Goal: Information Seeking & Learning: Learn about a topic

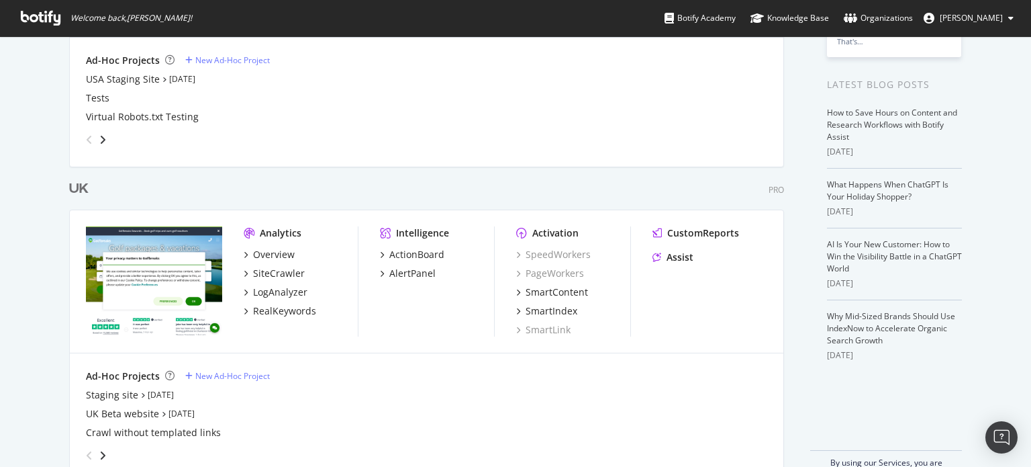
scroll to position [271, 0]
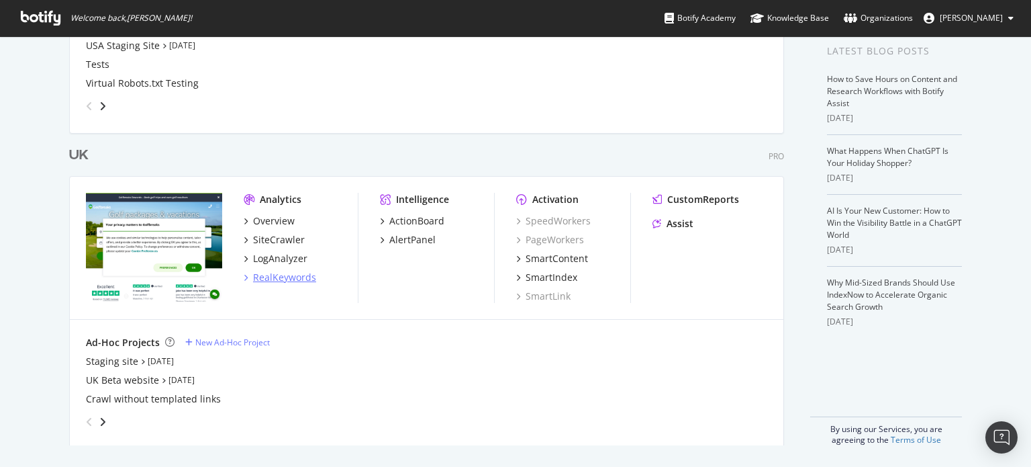
click at [281, 278] on div "RealKeywords" at bounding box center [284, 277] width 63 height 13
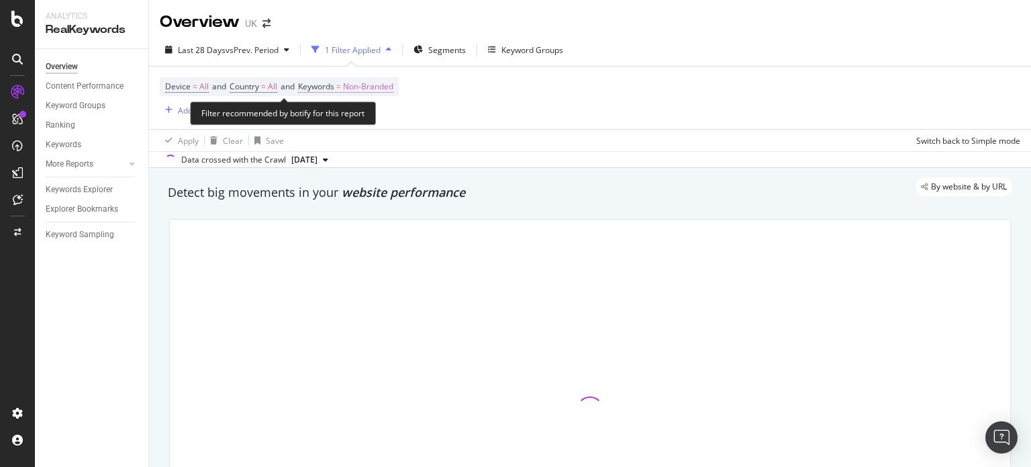
click at [393, 80] on span "Non-Branded" at bounding box center [368, 86] width 50 height 19
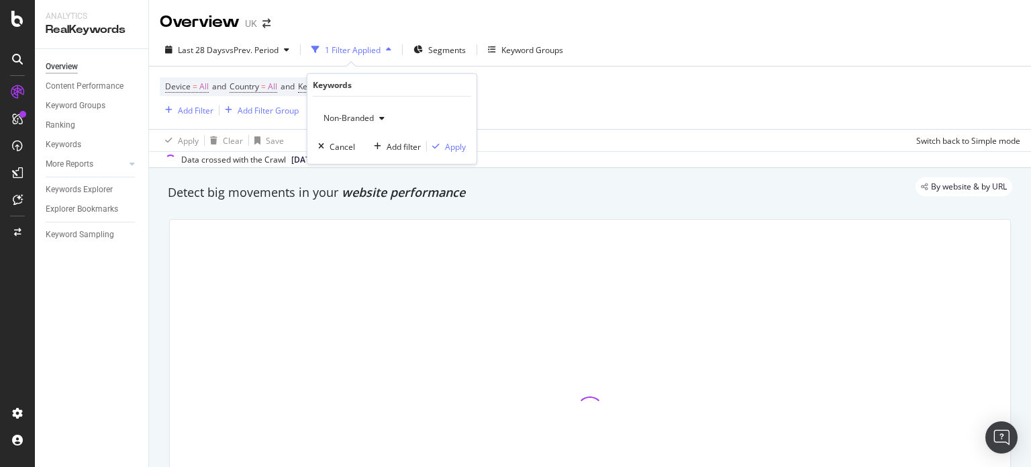
click at [373, 130] on div "Non-Branded Cancel Add filter Apply" at bounding box center [391, 130] width 169 height 67
click at [374, 123] on div "Non-Branded" at bounding box center [354, 118] width 72 height 20
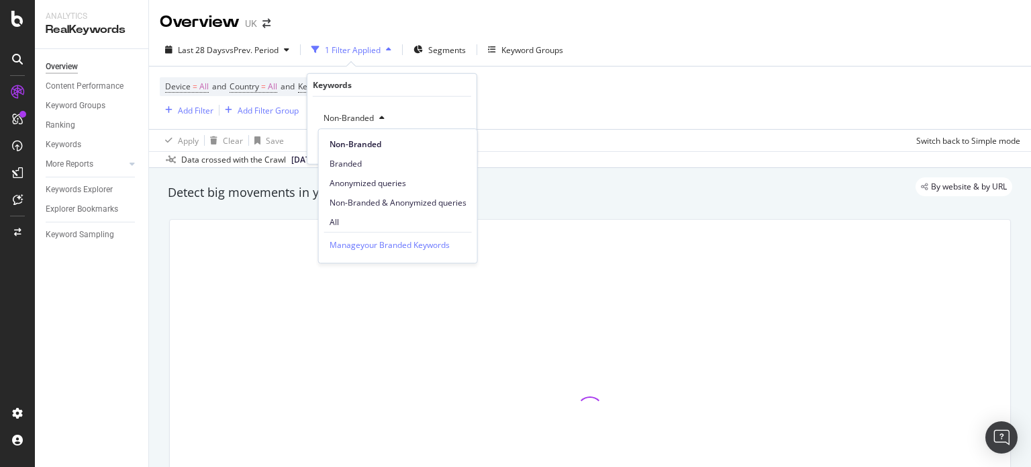
click at [348, 220] on span "All" at bounding box center [398, 222] width 137 height 12
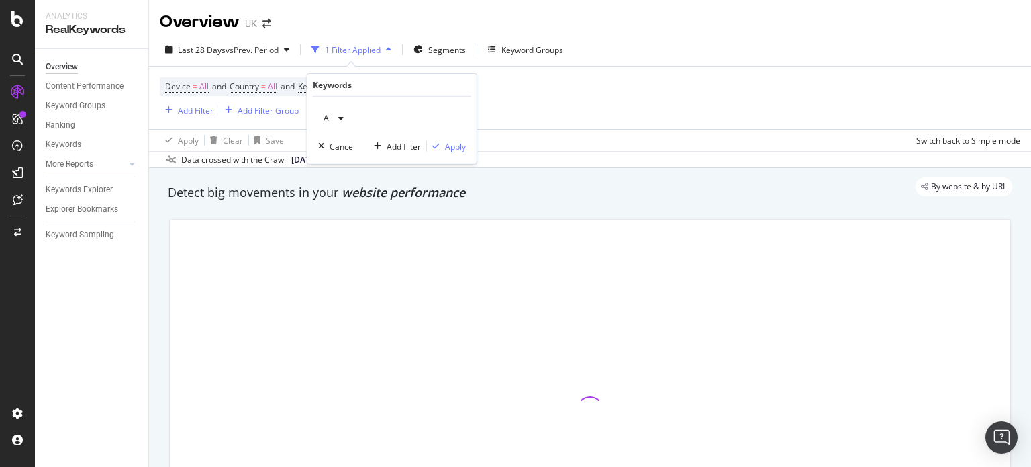
click at [470, 148] on div "All Cancel Add filter Apply" at bounding box center [391, 130] width 169 height 67
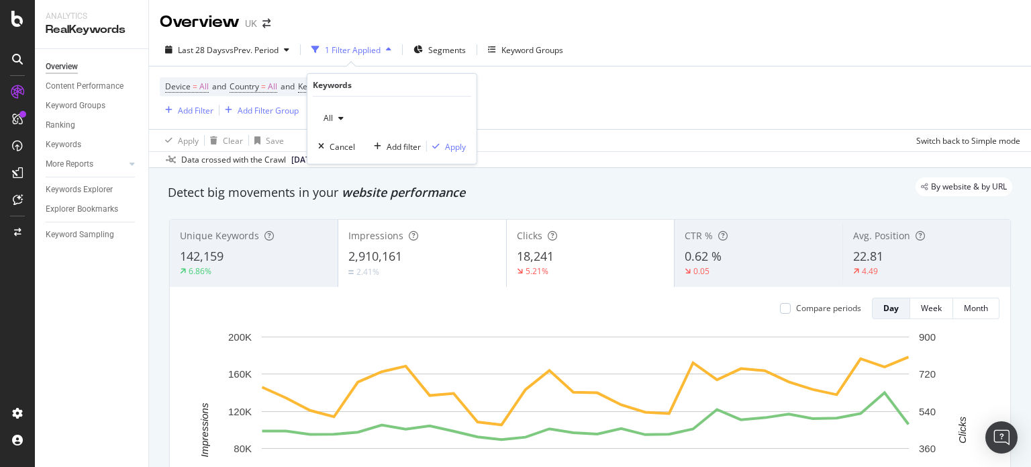
click at [467, 147] on div "All Cancel Add filter Apply" at bounding box center [391, 130] width 169 height 67
click at [459, 146] on div "Apply" at bounding box center [455, 145] width 21 height 11
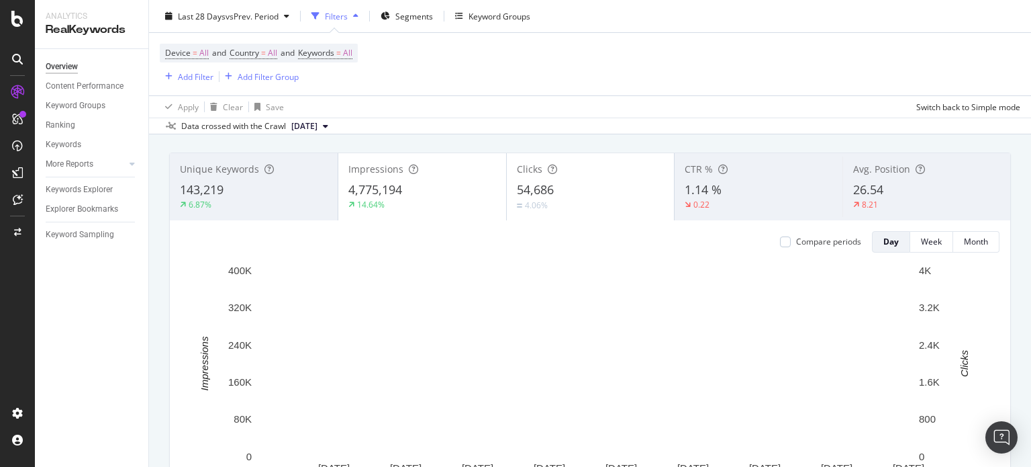
scroll to position [67, 0]
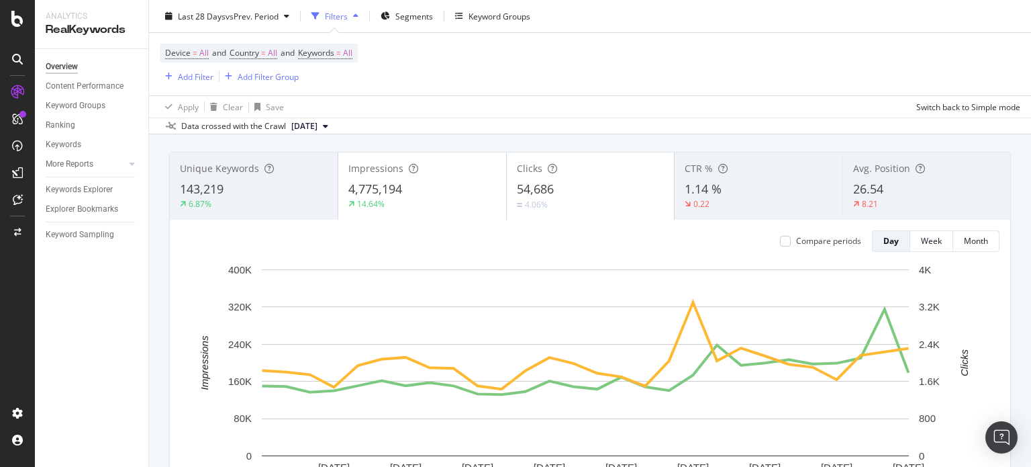
click at [409, 172] on icon at bounding box center [413, 168] width 9 height 9
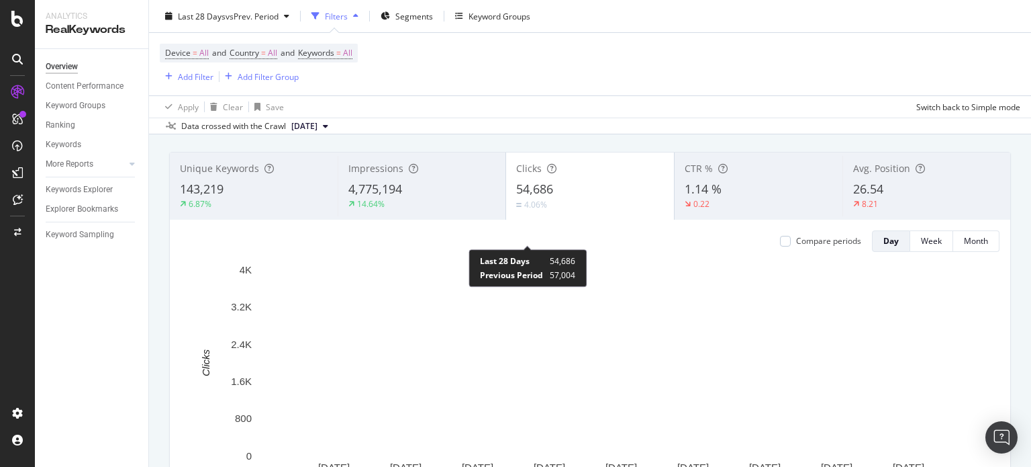
scroll to position [0, 0]
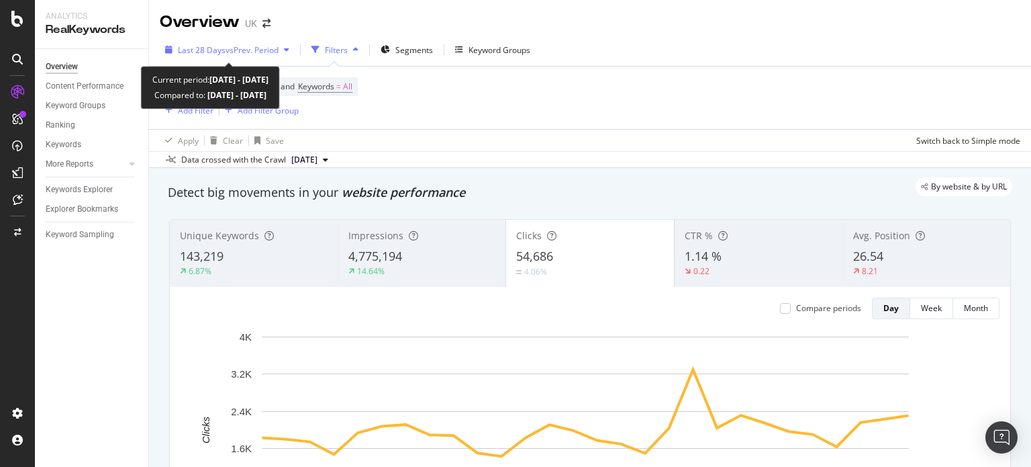
click at [244, 56] on div "Last 28 Days vs Prev. Period" at bounding box center [227, 50] width 135 height 20
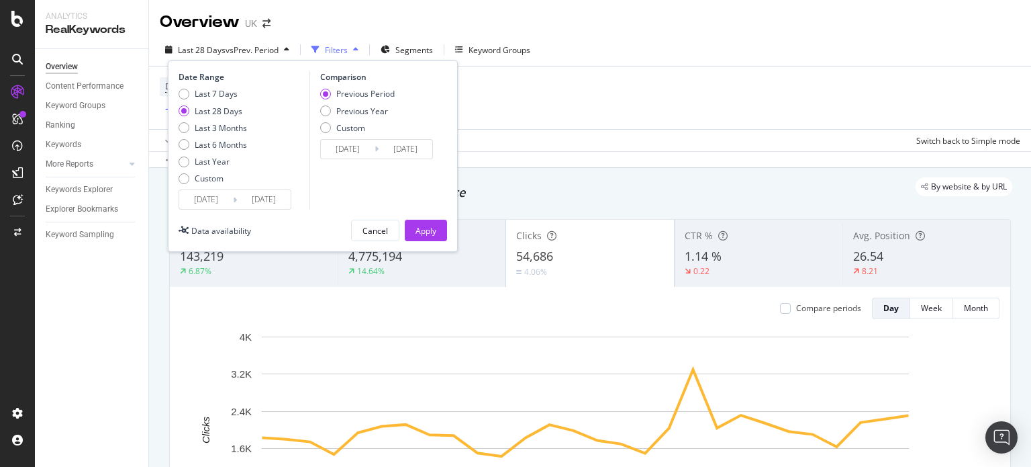
click at [190, 199] on input "[DATE]" at bounding box center [206, 199] width 54 height 19
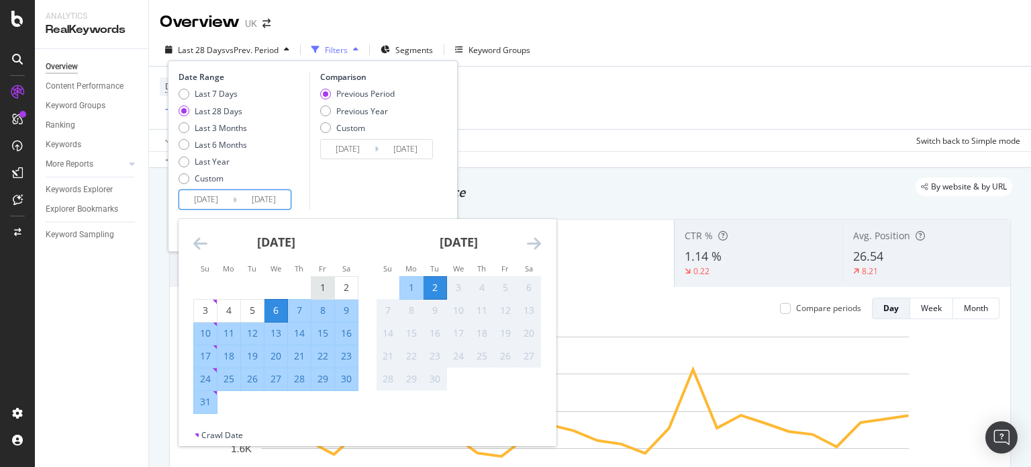
click at [320, 283] on div "1" at bounding box center [322, 287] width 23 height 13
type input "[DATE]"
click at [210, 402] on div "31" at bounding box center [205, 401] width 23 height 13
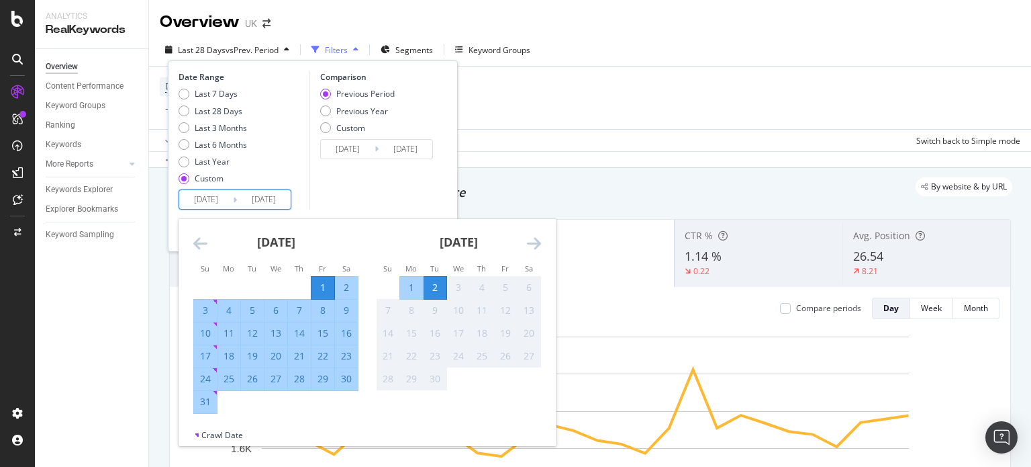
type input "[DATE]"
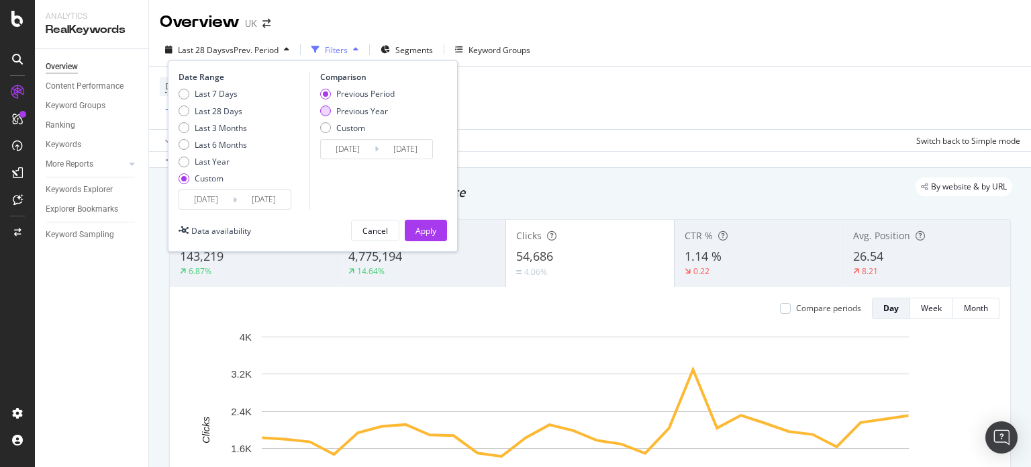
click at [368, 109] on div "Previous Year" at bounding box center [362, 110] width 52 height 11
type input "[DATE]"
click at [356, 148] on input "[DATE]" at bounding box center [348, 149] width 54 height 19
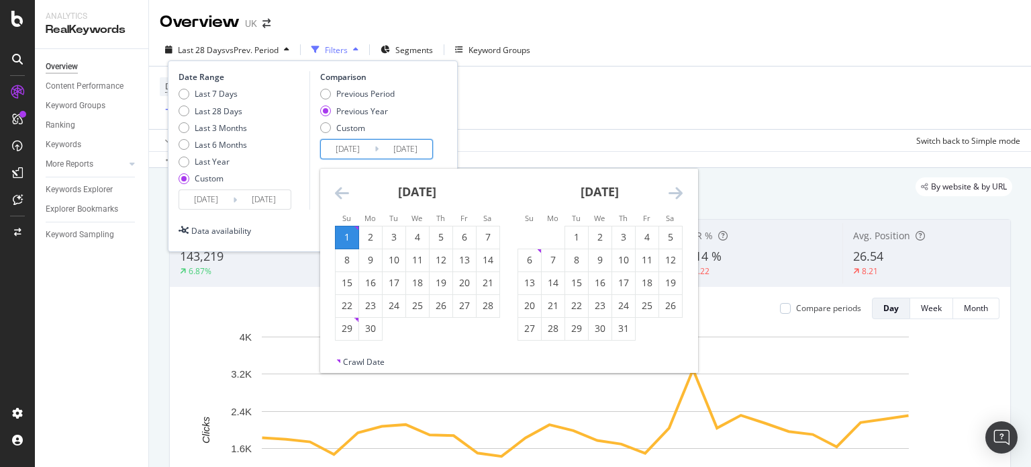
click at [339, 201] on div "[DATE]" at bounding box center [417, 197] width 165 height 57
click at [346, 198] on icon "Move backward to switch to the previous month." at bounding box center [342, 193] width 14 height 16
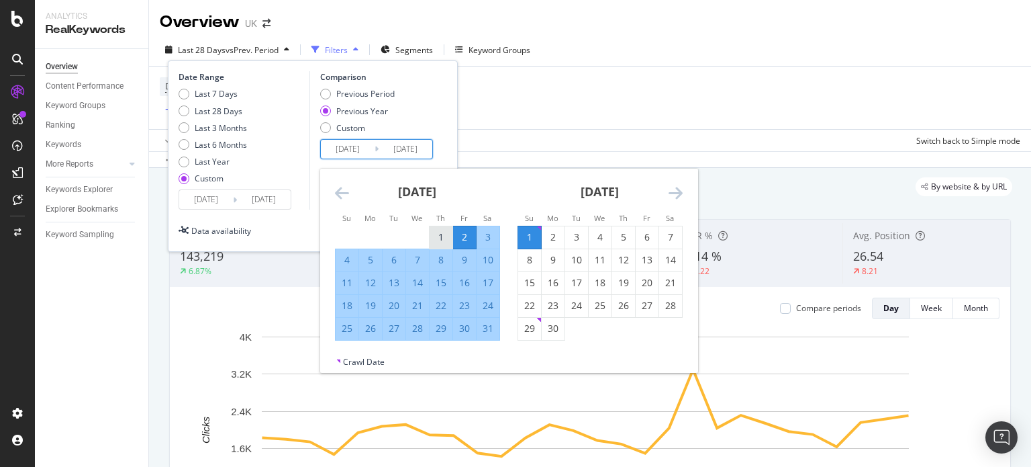
click at [435, 238] on div "1" at bounding box center [441, 236] width 23 height 13
type input "[DATE]"
click at [491, 328] on div "31" at bounding box center [488, 328] width 23 height 13
type input "[DATE]"
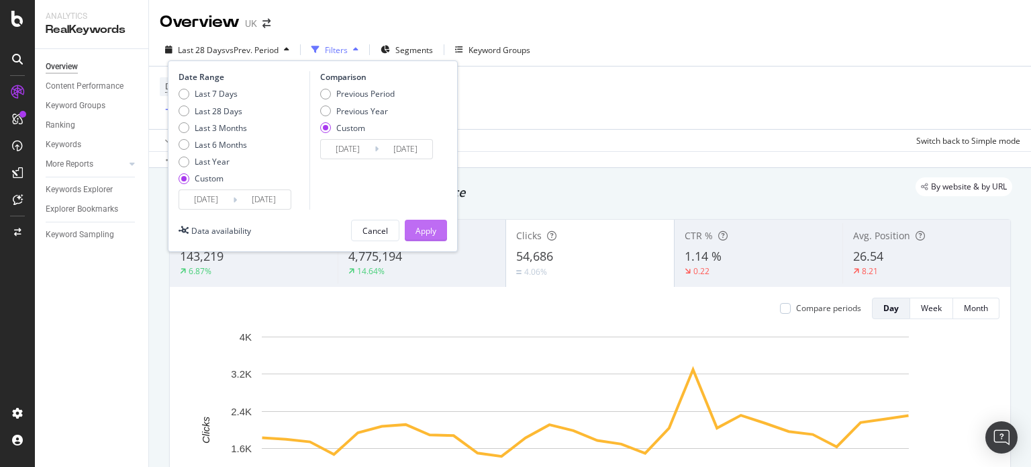
click at [436, 231] on div "Apply" at bounding box center [426, 230] width 21 height 11
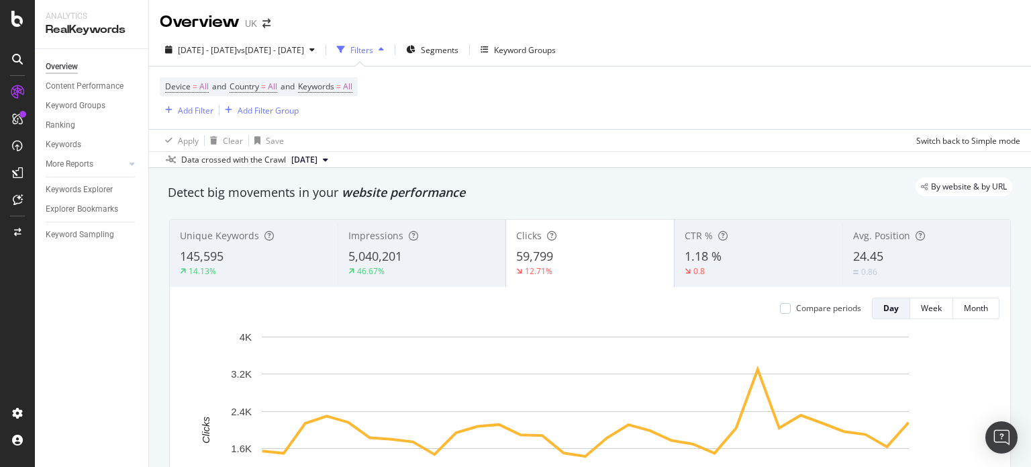
click at [389, 41] on div "Filters" at bounding box center [361, 50] width 58 height 20
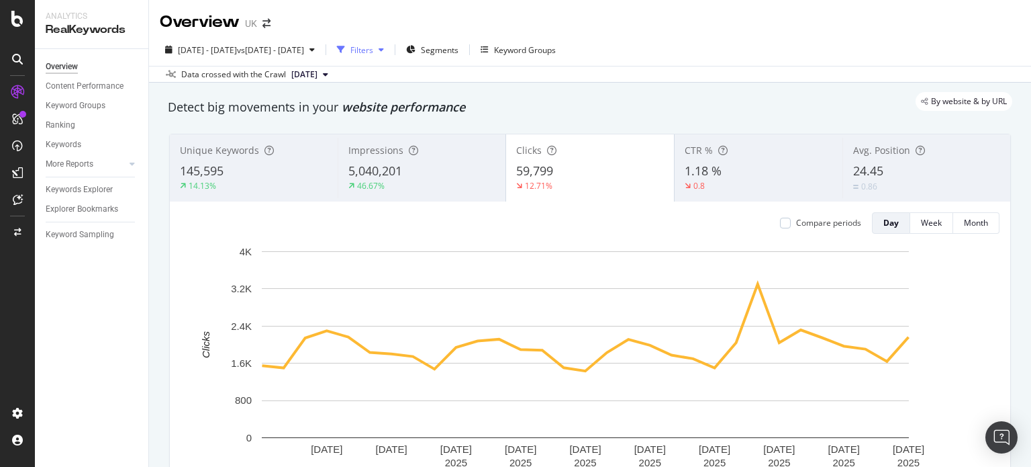
click at [389, 41] on div "Filters" at bounding box center [361, 50] width 58 height 20
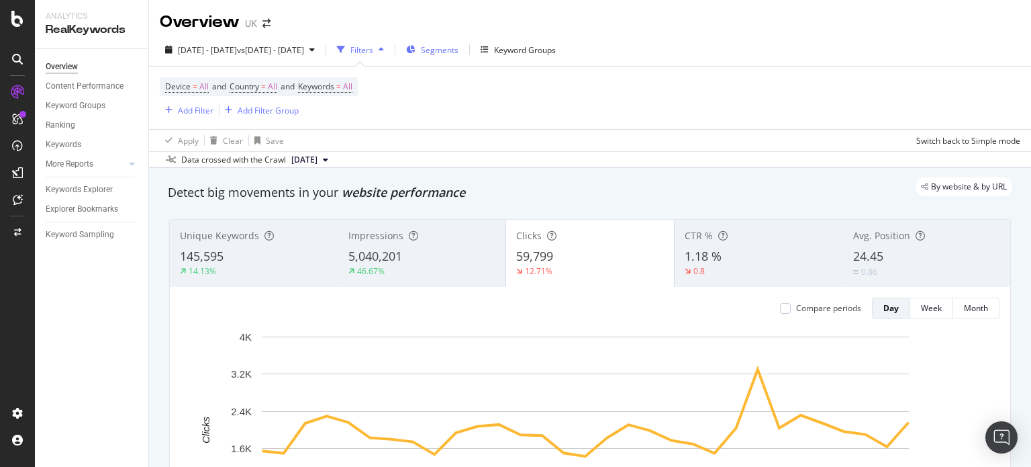
click at [459, 48] on span "Segments" at bounding box center [440, 49] width 38 height 11
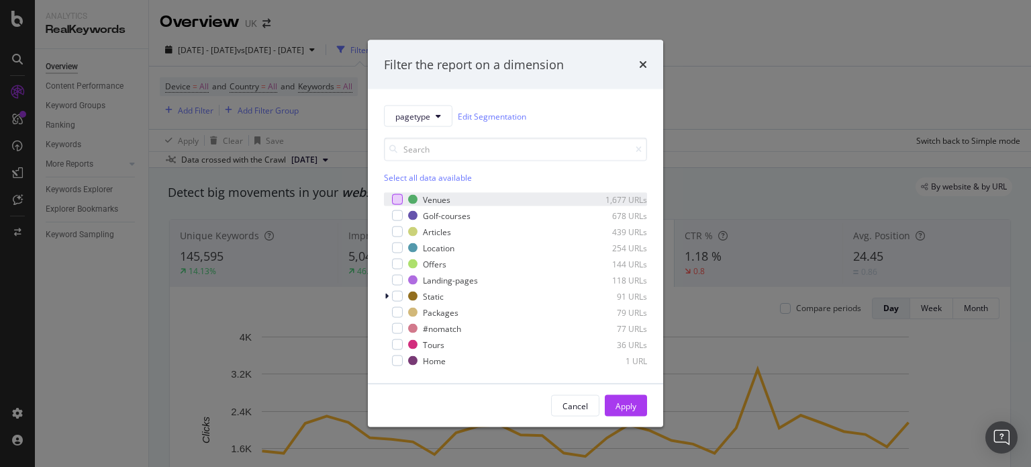
click at [397, 201] on div "modal" at bounding box center [397, 199] width 11 height 11
click at [399, 215] on div "modal" at bounding box center [397, 215] width 11 height 11
click at [397, 251] on div "modal" at bounding box center [397, 247] width 11 height 11
click at [398, 281] on div "modal" at bounding box center [397, 280] width 11 height 11
click at [622, 407] on div "Apply" at bounding box center [626, 404] width 21 height 11
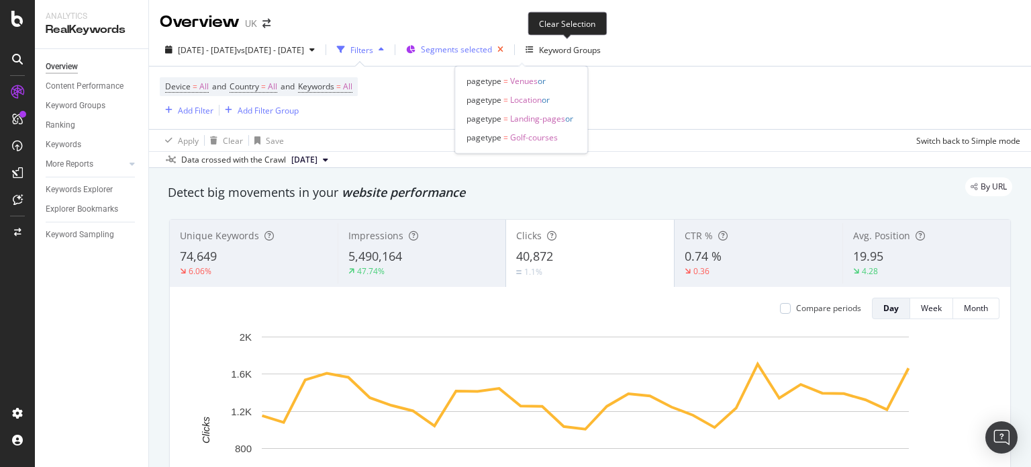
click at [509, 48] on icon "button" at bounding box center [500, 49] width 17 height 19
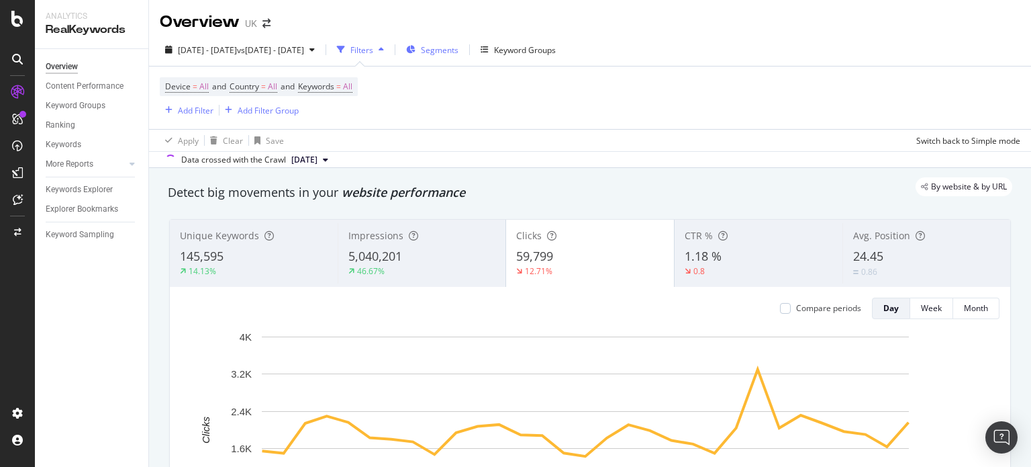
click at [459, 49] on span "Segments" at bounding box center [440, 49] width 38 height 11
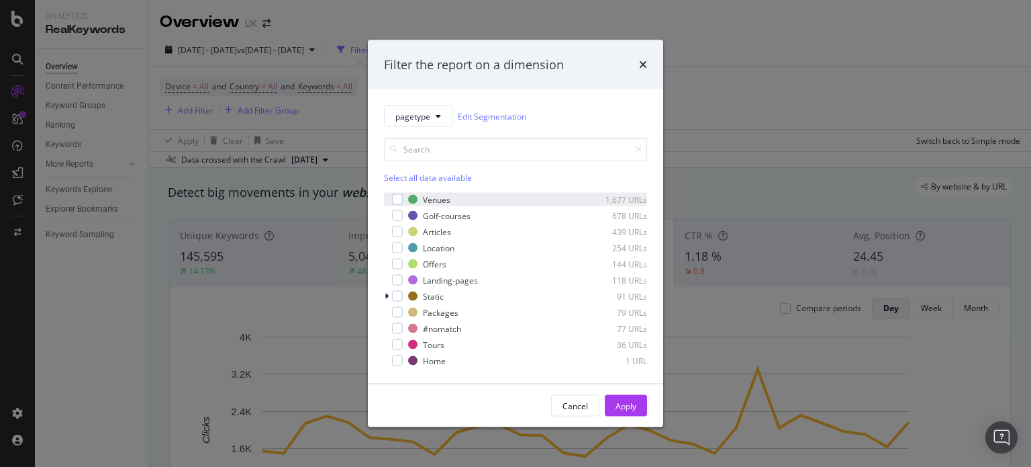
click at [427, 193] on div "Venues 1,677 URLs" at bounding box center [515, 199] width 263 height 13
click at [432, 211] on div "Golf-courses" at bounding box center [447, 214] width 48 height 11
click at [436, 249] on div "Location" at bounding box center [439, 247] width 32 height 11
click at [440, 279] on div "Landing-pages" at bounding box center [450, 279] width 55 height 11
click at [639, 403] on button "Apply" at bounding box center [626, 405] width 42 height 21
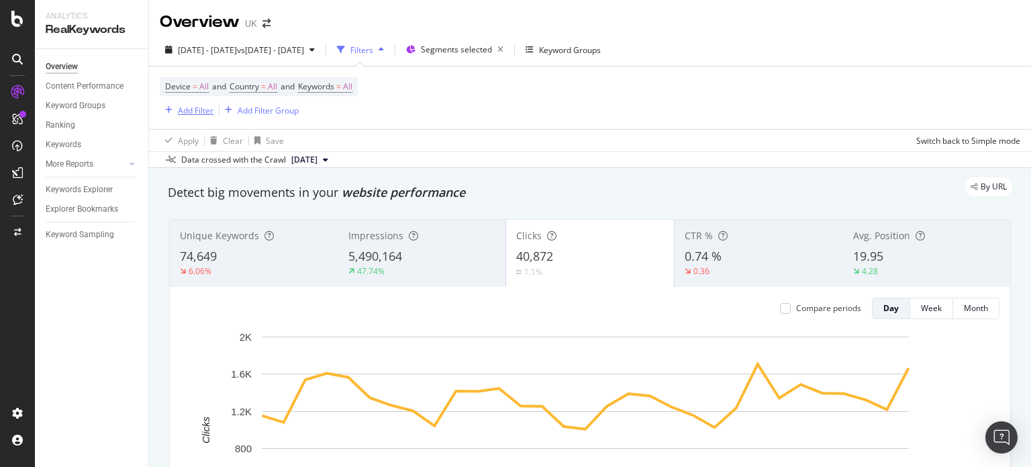
click at [193, 111] on div "Add Filter" at bounding box center [196, 110] width 36 height 11
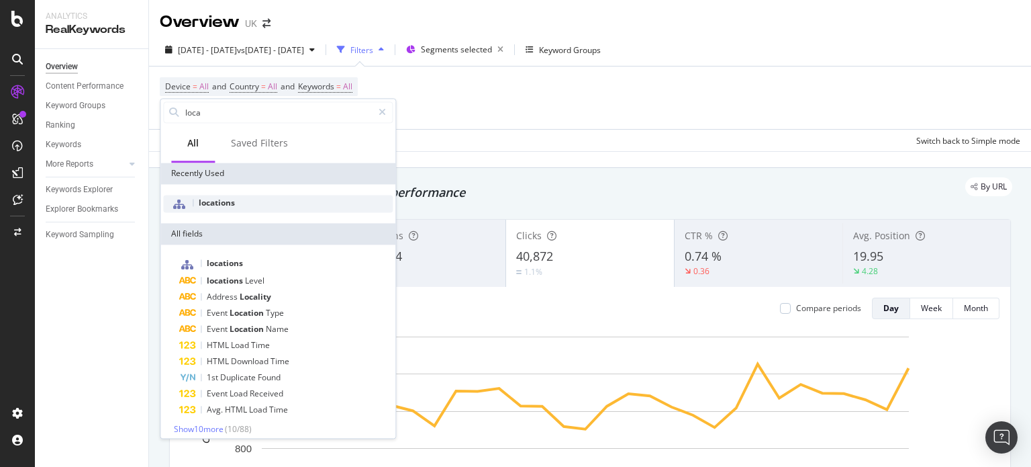
type input "loca"
click at [215, 201] on span "locations" at bounding box center [217, 202] width 36 height 11
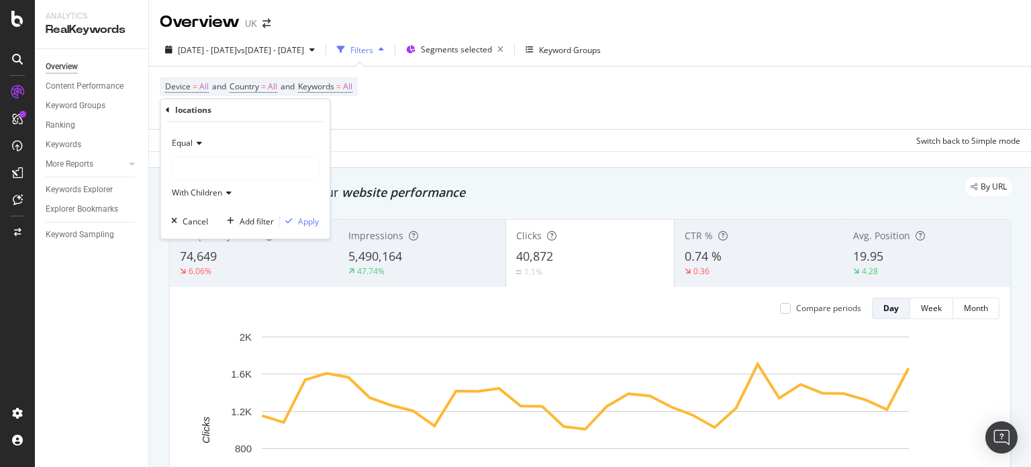
click at [209, 171] on div at bounding box center [245, 168] width 146 height 21
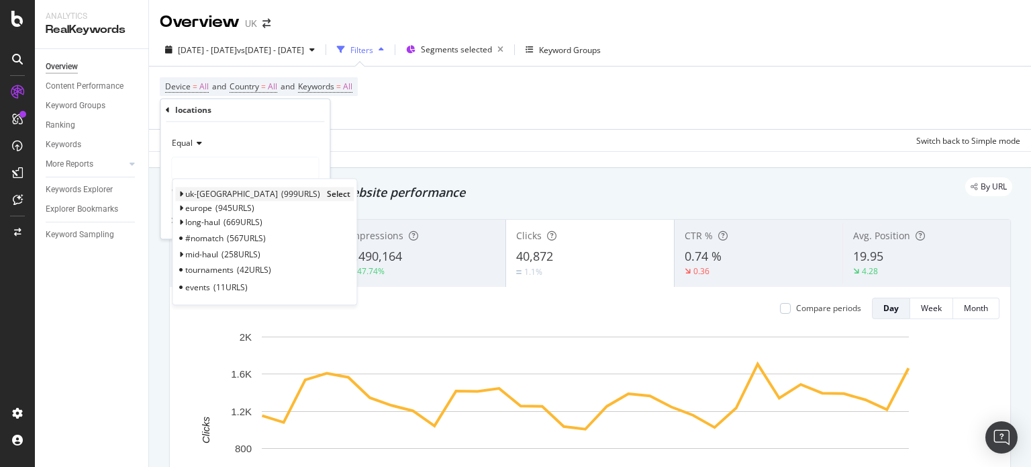
click at [327, 191] on span "Select" at bounding box center [338, 194] width 23 height 11
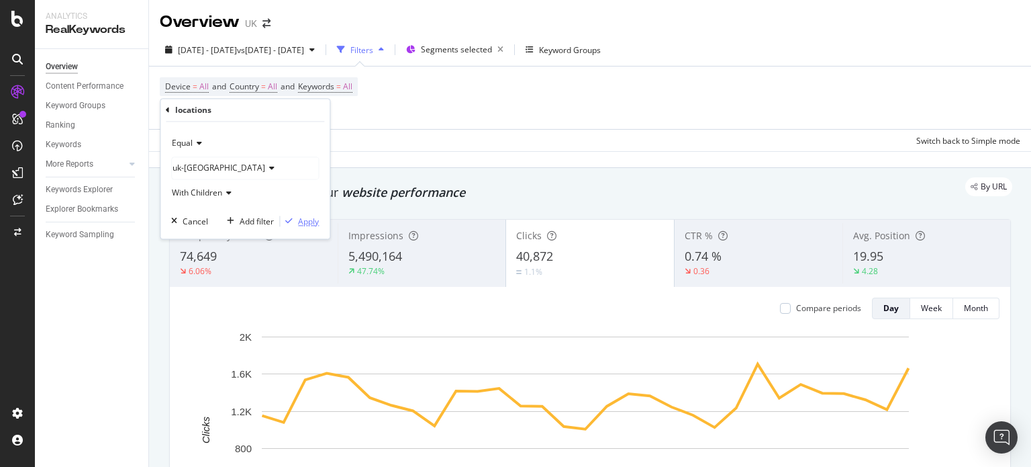
click at [305, 220] on div "Apply" at bounding box center [308, 220] width 21 height 11
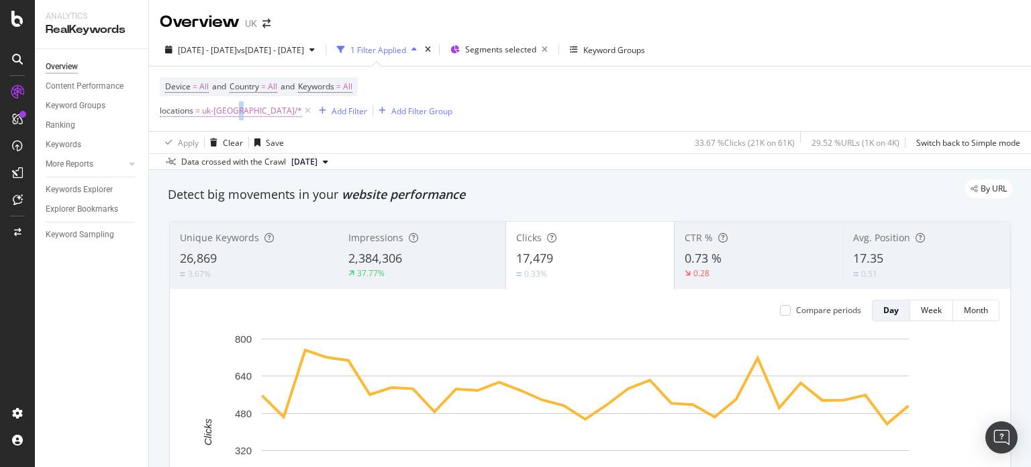
click at [232, 112] on span "uk-[GEOGRAPHIC_DATA]/*" at bounding box center [252, 110] width 100 height 19
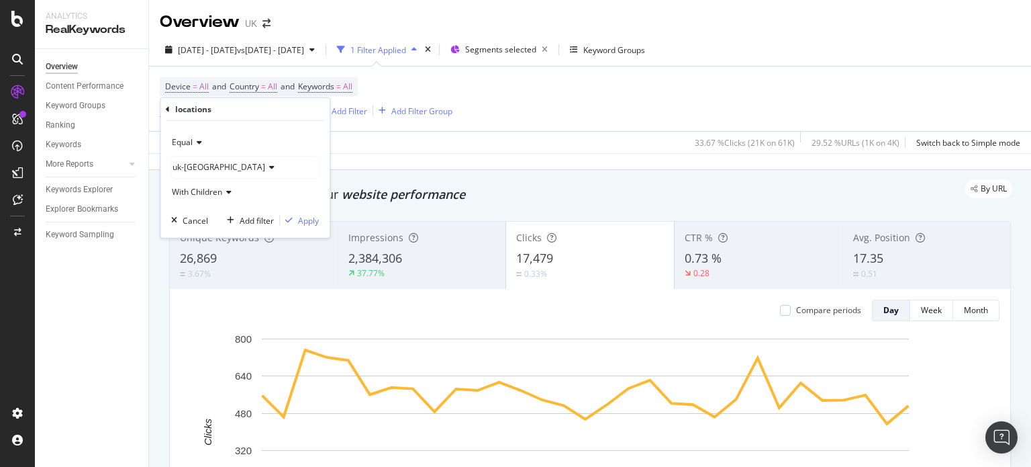
click at [209, 169] on span "uk-[GEOGRAPHIC_DATA]" at bounding box center [219, 166] width 93 height 11
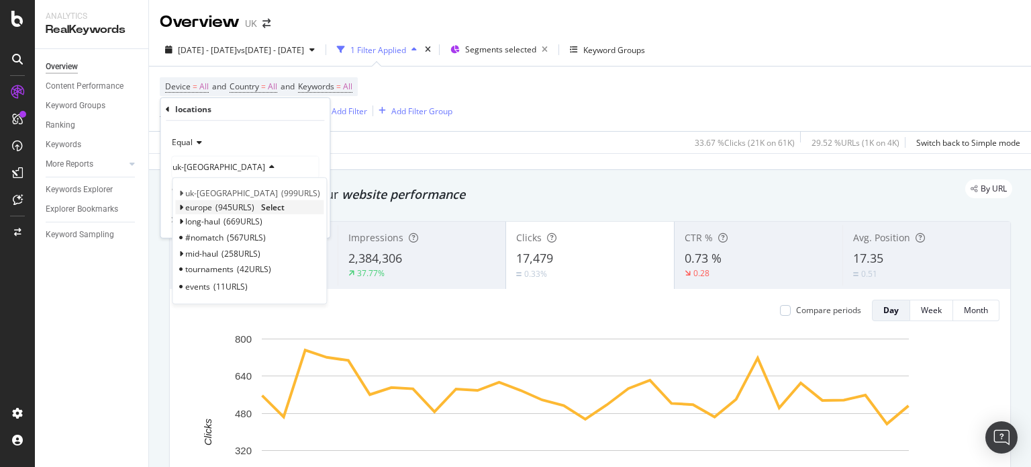
click at [271, 207] on span "Select" at bounding box center [272, 206] width 23 height 11
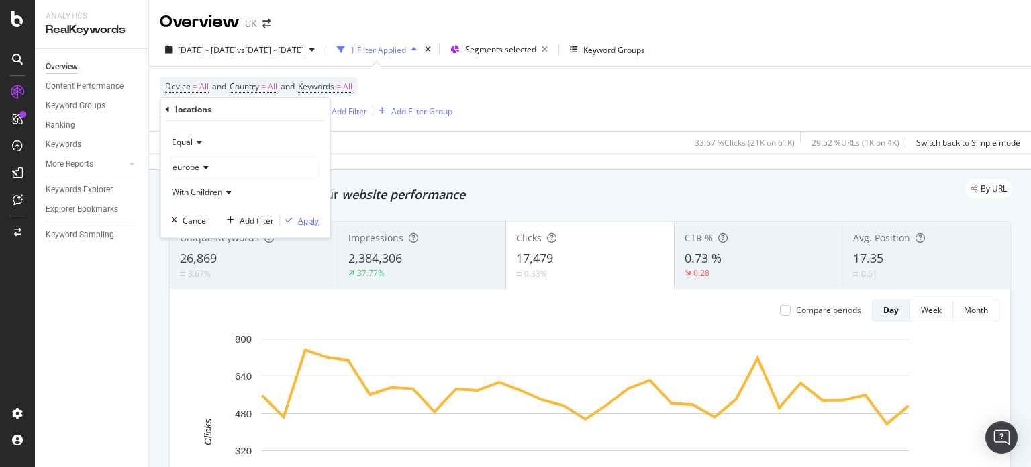
click at [300, 222] on div "Apply" at bounding box center [308, 219] width 21 height 11
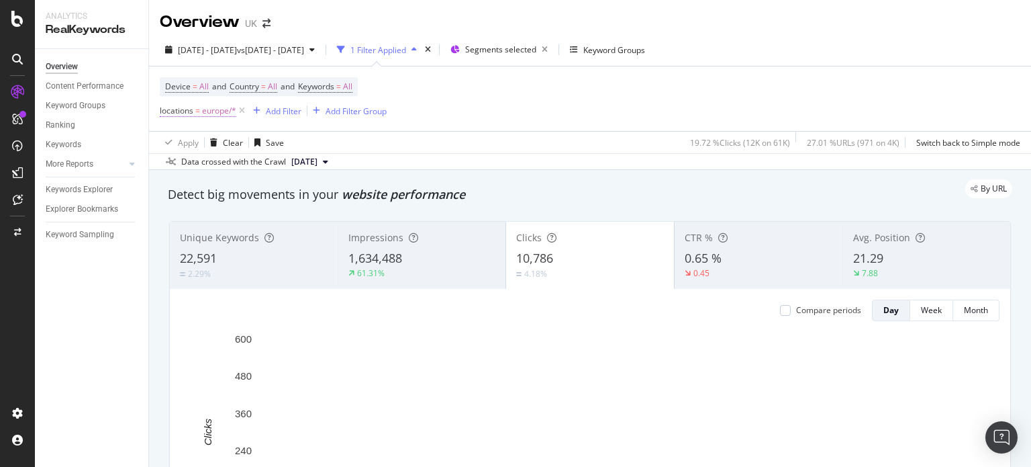
click at [224, 118] on span "europe/*" at bounding box center [219, 110] width 34 height 19
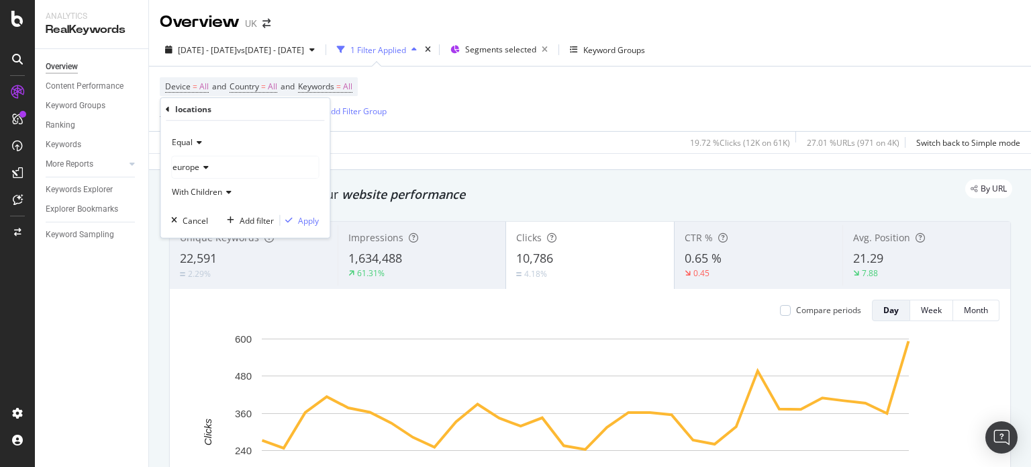
click at [203, 167] on icon at bounding box center [203, 167] width 9 height 8
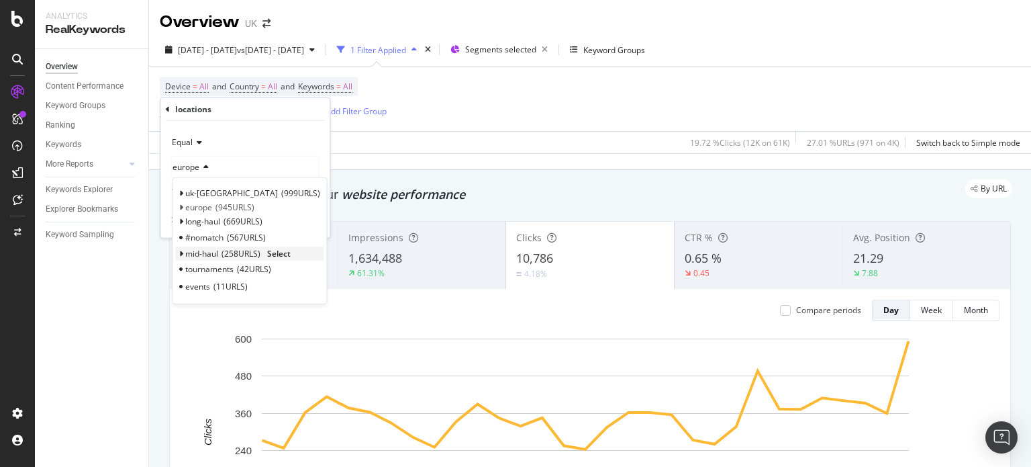
click at [283, 253] on span "Select" at bounding box center [278, 252] width 23 height 11
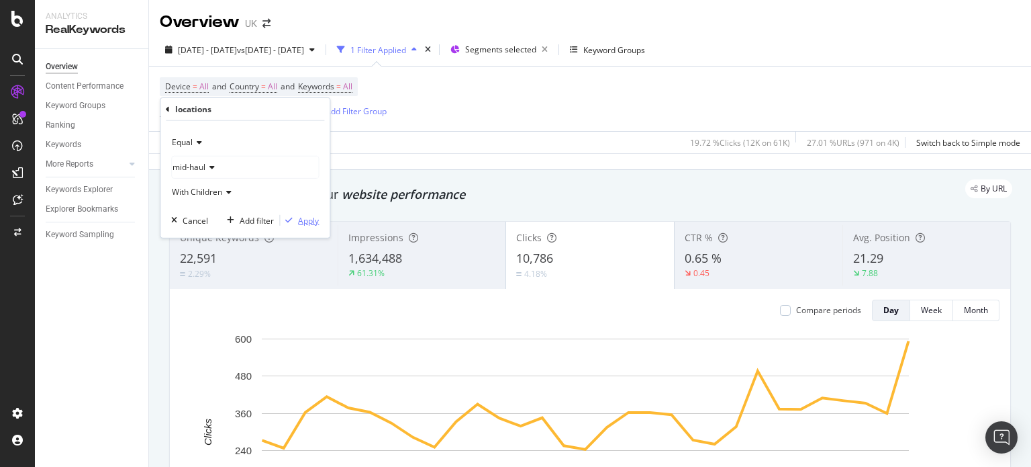
click at [307, 223] on div "Apply" at bounding box center [308, 219] width 21 height 11
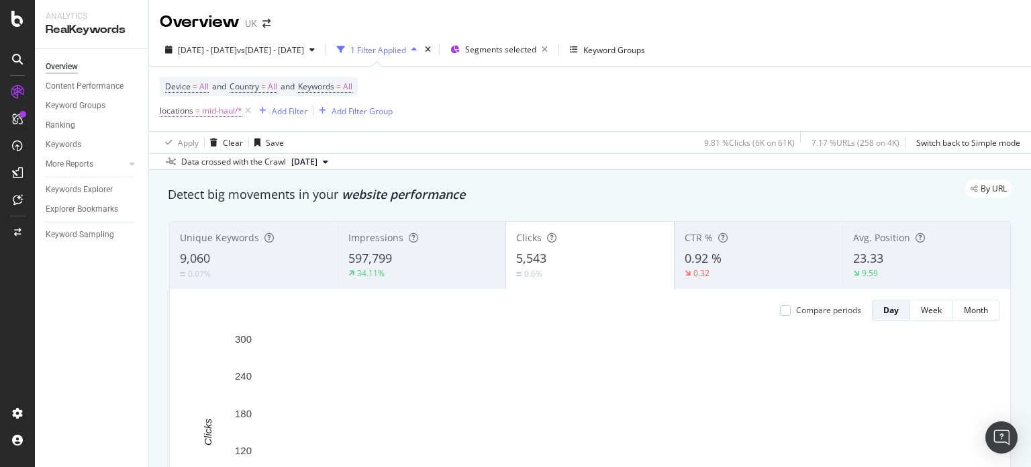
click at [228, 112] on span "mid-haul/*" at bounding box center [222, 110] width 40 height 19
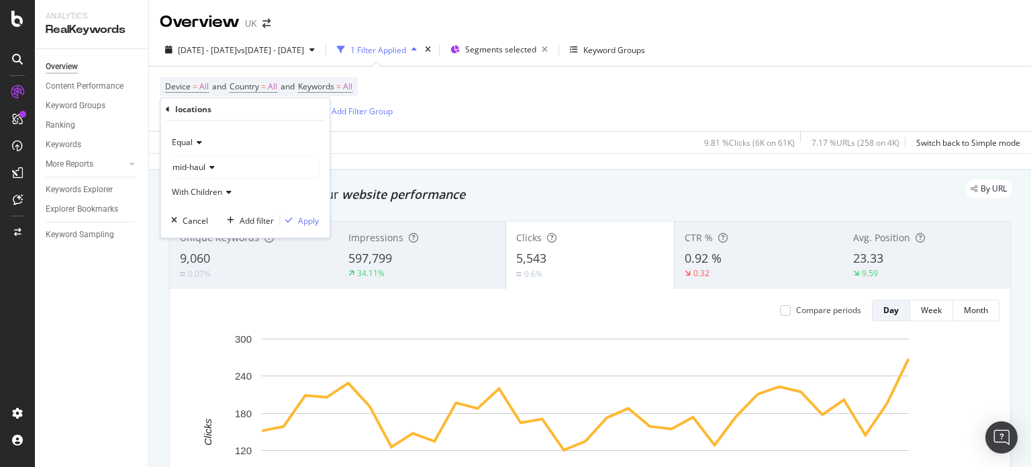
click at [228, 171] on div "mid-haul" at bounding box center [245, 166] width 146 height 21
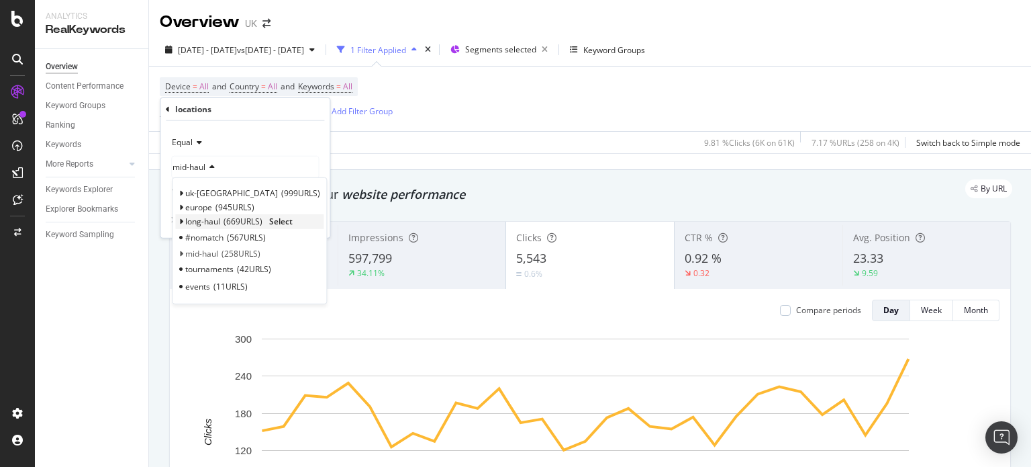
click at [283, 222] on span "Select" at bounding box center [280, 220] width 23 height 11
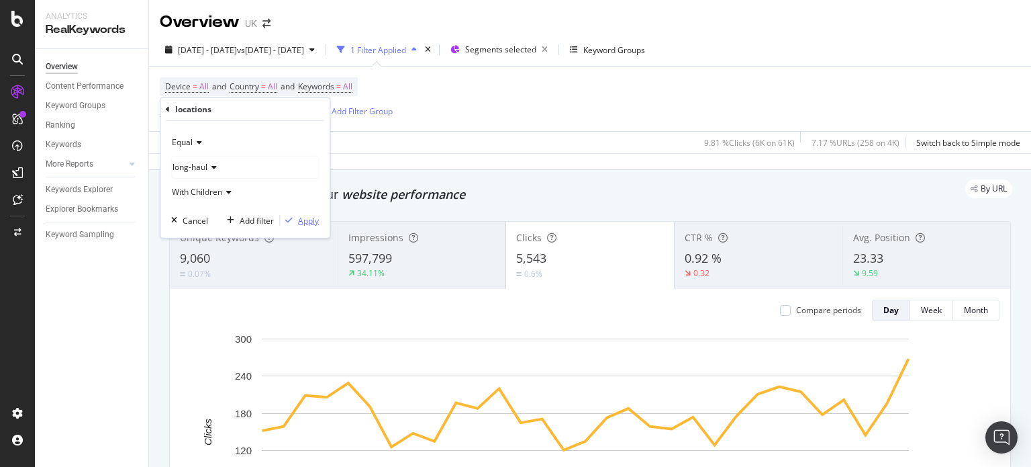
click at [298, 224] on div "Apply" at bounding box center [308, 219] width 21 height 11
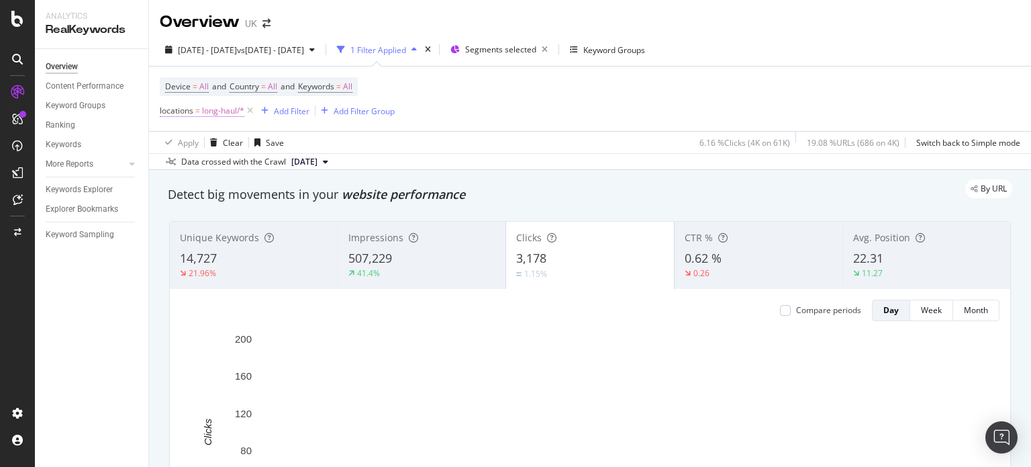
click at [230, 112] on span "long-haul/*" at bounding box center [223, 110] width 42 height 19
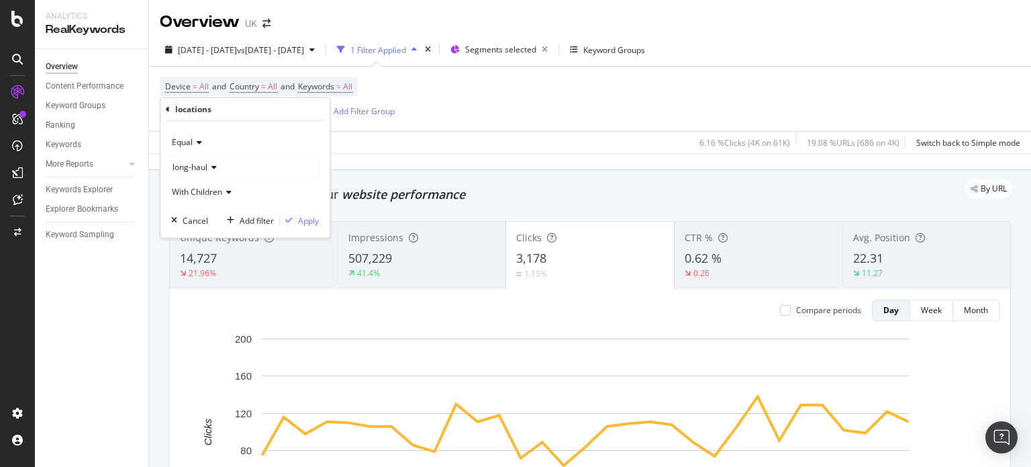
click at [222, 174] on div "long-haul" at bounding box center [245, 166] width 146 height 21
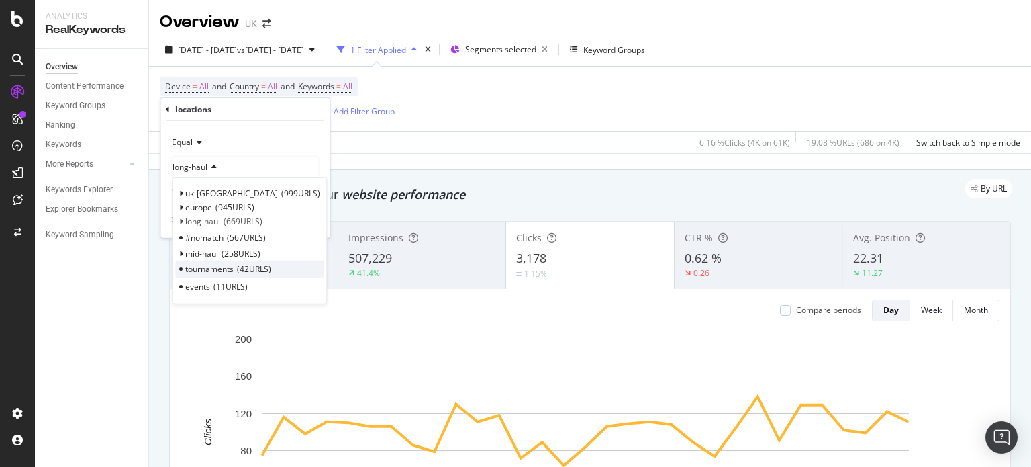
click at [291, 266] on div "tournaments 42 URLS" at bounding box center [249, 268] width 148 height 17
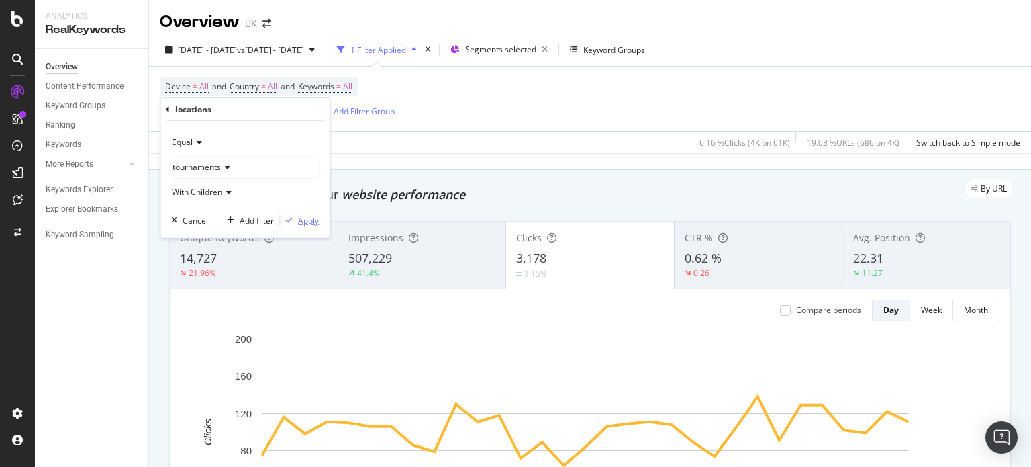
click at [299, 216] on div "Apply" at bounding box center [308, 219] width 21 height 11
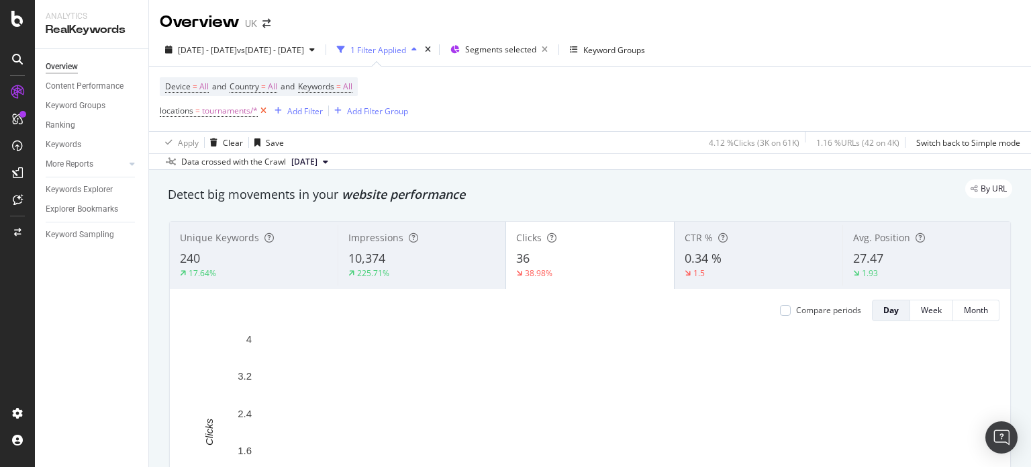
click at [263, 111] on icon at bounding box center [263, 110] width 11 height 13
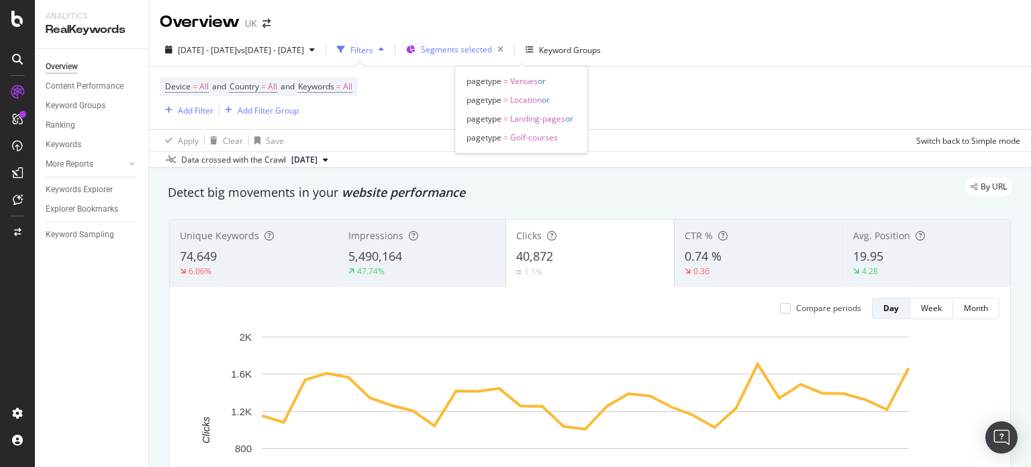
click at [509, 56] on div "Segments selected" at bounding box center [465, 49] width 88 height 19
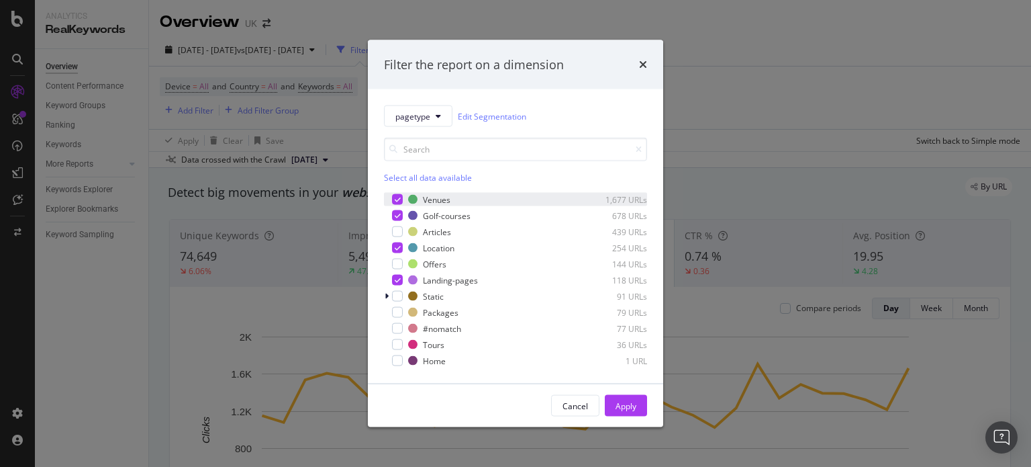
click at [425, 193] on div "Venues 1,677 URLs" at bounding box center [515, 199] width 263 height 13
click at [427, 215] on div "Golf-courses" at bounding box center [447, 214] width 48 height 11
click at [438, 277] on div "Landing-pages" at bounding box center [450, 279] width 55 height 11
click at [620, 397] on div "Apply" at bounding box center [626, 405] width 21 height 20
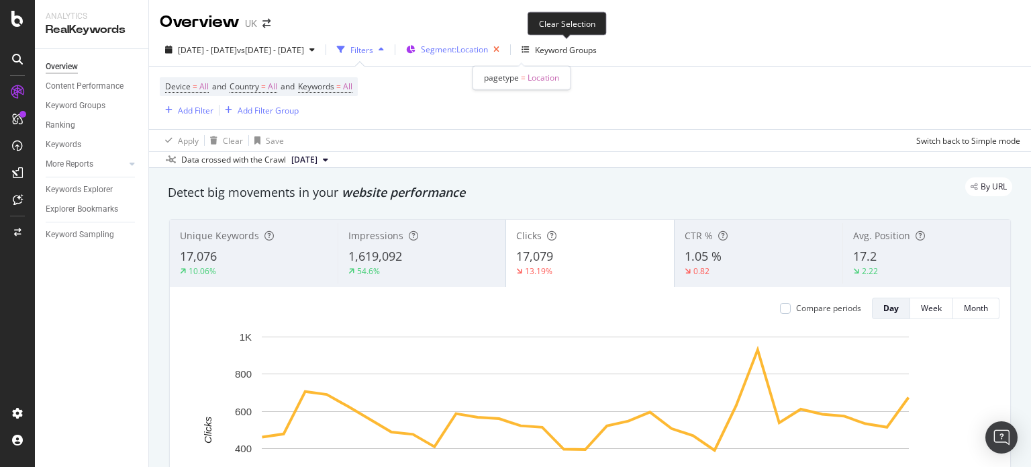
click at [505, 48] on icon "button" at bounding box center [496, 49] width 17 height 19
click at [352, 89] on span "All" at bounding box center [347, 86] width 9 height 19
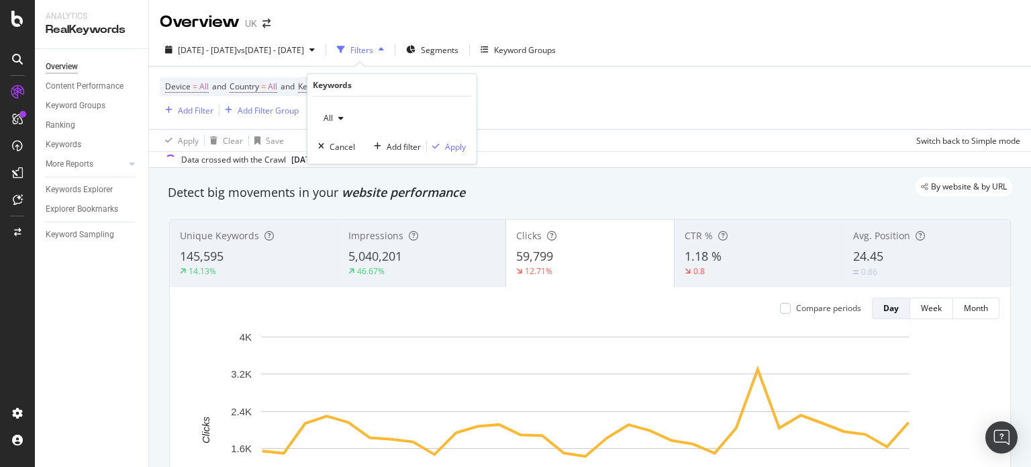
click at [346, 119] on div "button" at bounding box center [341, 118] width 16 height 8
drag, startPoint x: 345, startPoint y: 105, endPoint x: 340, endPoint y: 117, distance: 13.0
click at [344, 107] on div "All Cancel Add filter Apply" at bounding box center [391, 130] width 169 height 67
click at [338, 122] on icon "button" at bounding box center [340, 118] width 5 height 8
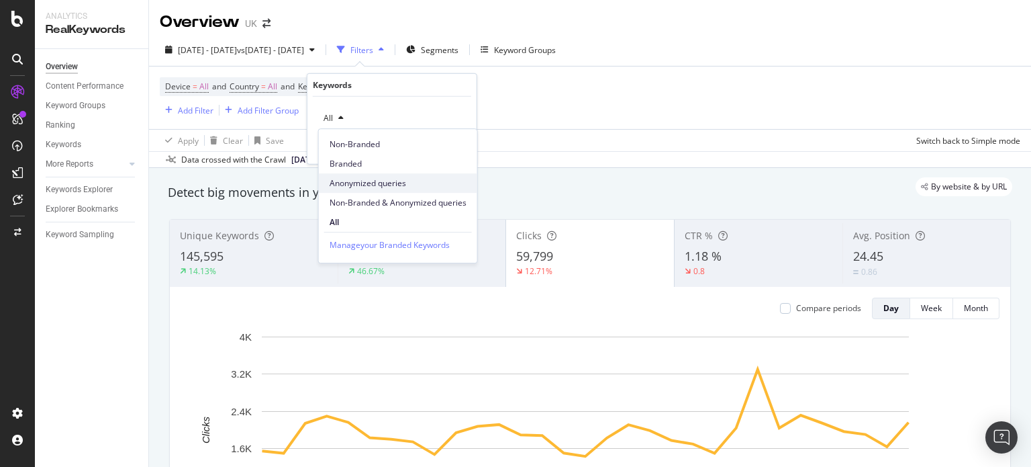
click at [354, 173] on div "Anonymized queries" at bounding box center [398, 182] width 158 height 19
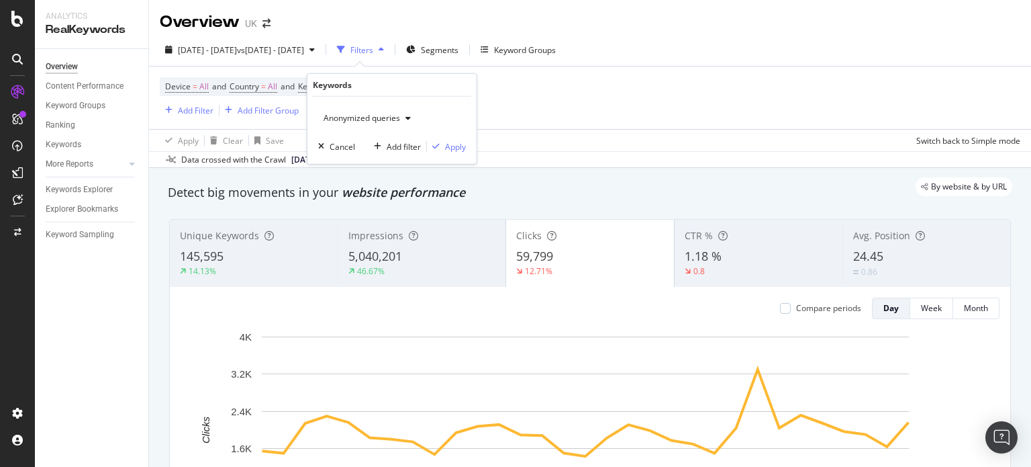
click at [372, 117] on span "Anonymized queries" at bounding box center [359, 117] width 82 height 11
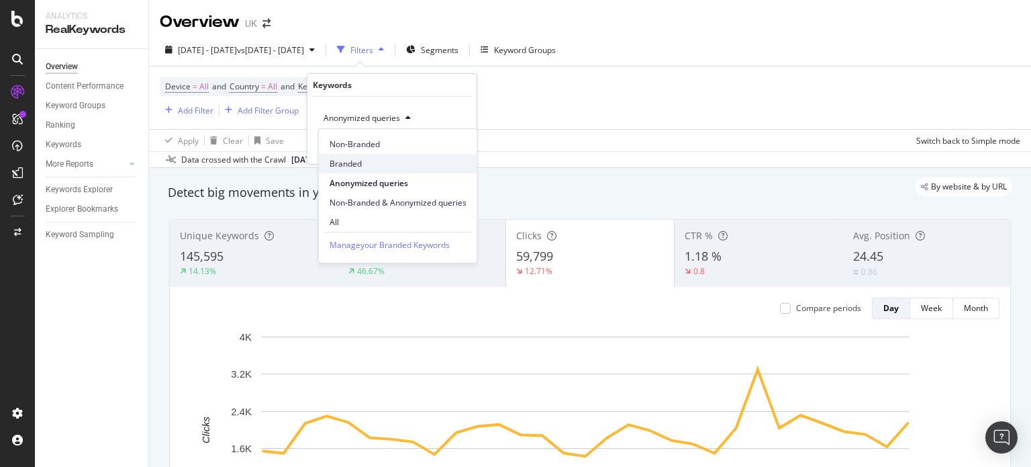
click at [350, 162] on span "Branded" at bounding box center [398, 164] width 137 height 12
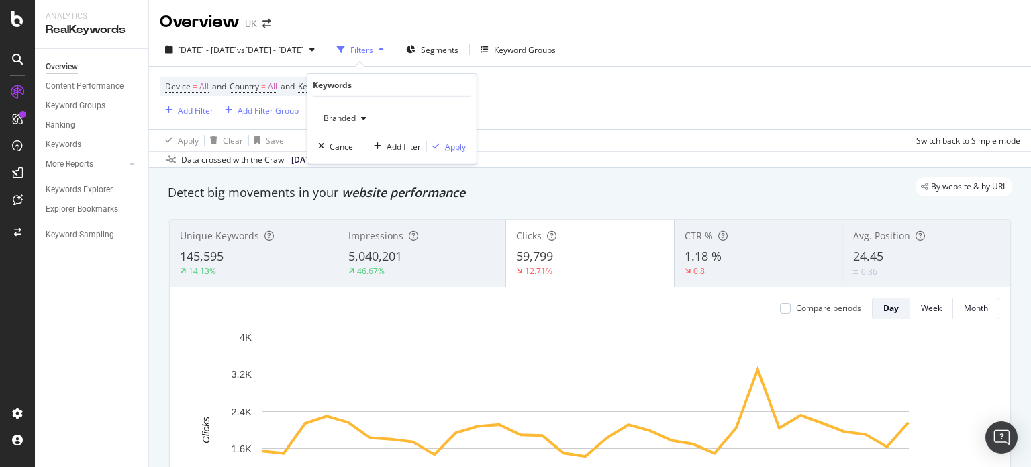
click at [446, 147] on div "Apply" at bounding box center [455, 145] width 21 height 11
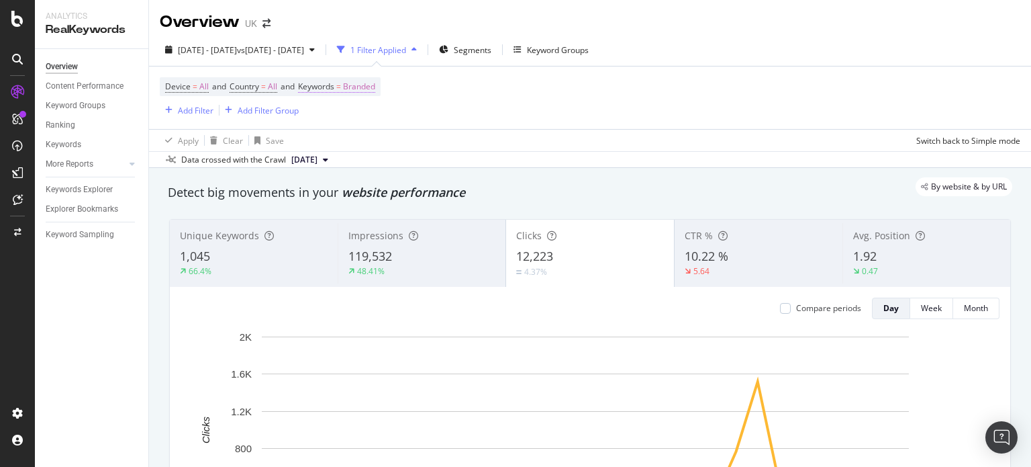
click at [372, 92] on span "Branded" at bounding box center [359, 86] width 32 height 19
click at [337, 142] on div "Cancel" at bounding box center [343, 145] width 26 height 11
click at [205, 112] on div "Add Filter" at bounding box center [196, 110] width 36 height 11
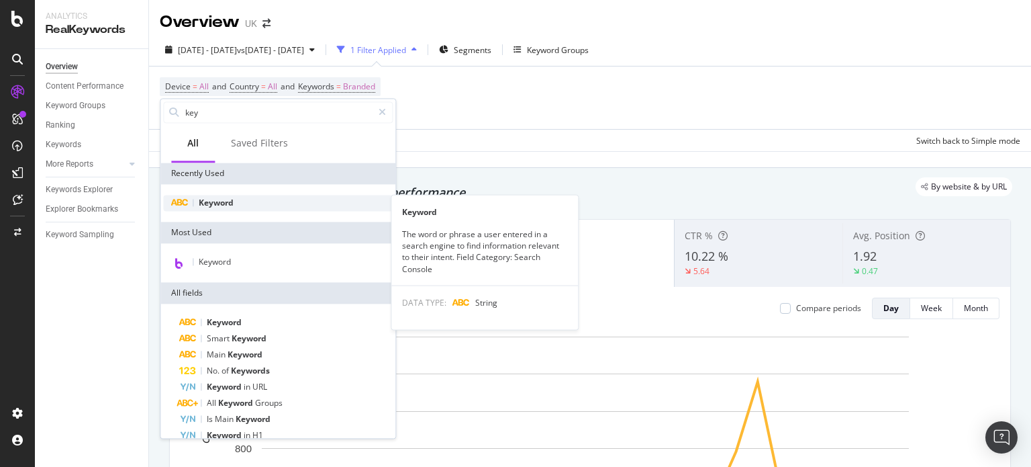
type input "key"
click at [206, 199] on span "Keyword" at bounding box center [216, 202] width 35 height 11
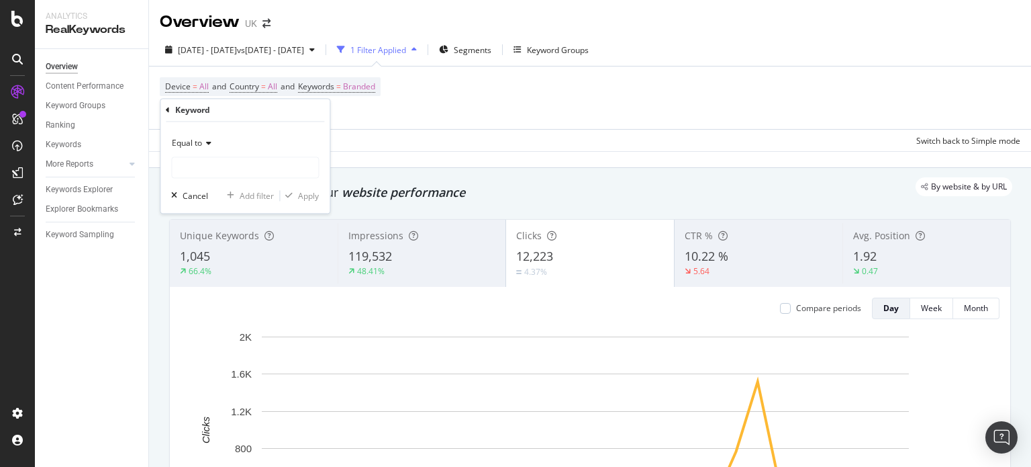
click at [204, 154] on div "Equal to" at bounding box center [245, 156] width 148 height 46
click at [207, 158] on input "text" at bounding box center [245, 167] width 146 height 21
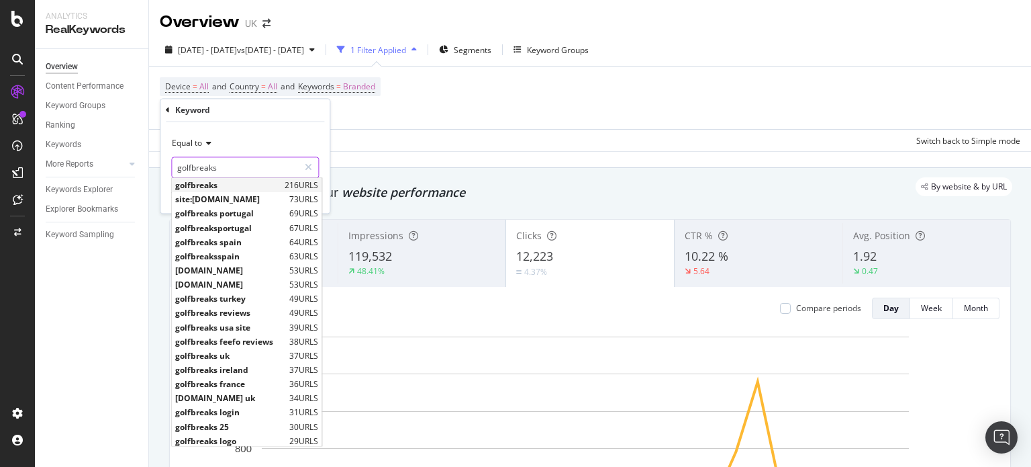
type input "golfbreaks"
click at [209, 187] on span "golfbreaks" at bounding box center [228, 185] width 106 height 11
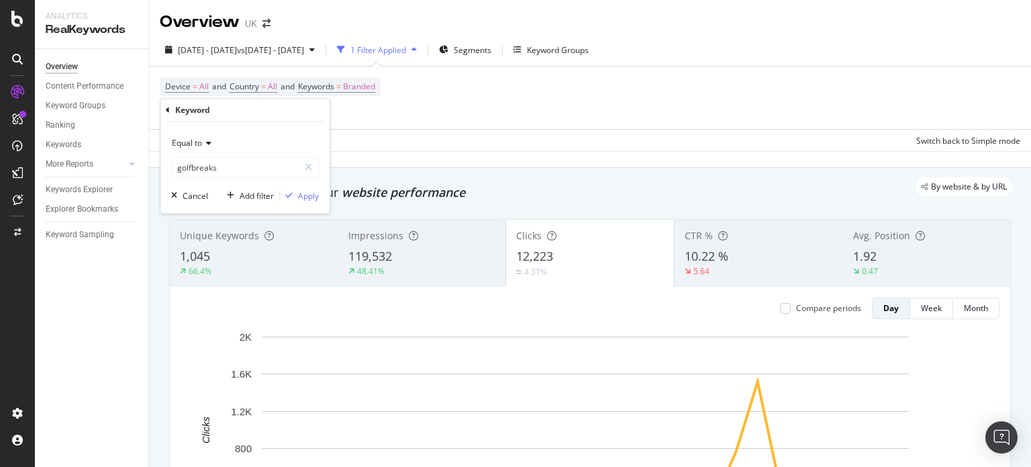
click at [213, 147] on div "Equal to" at bounding box center [245, 143] width 148 height 21
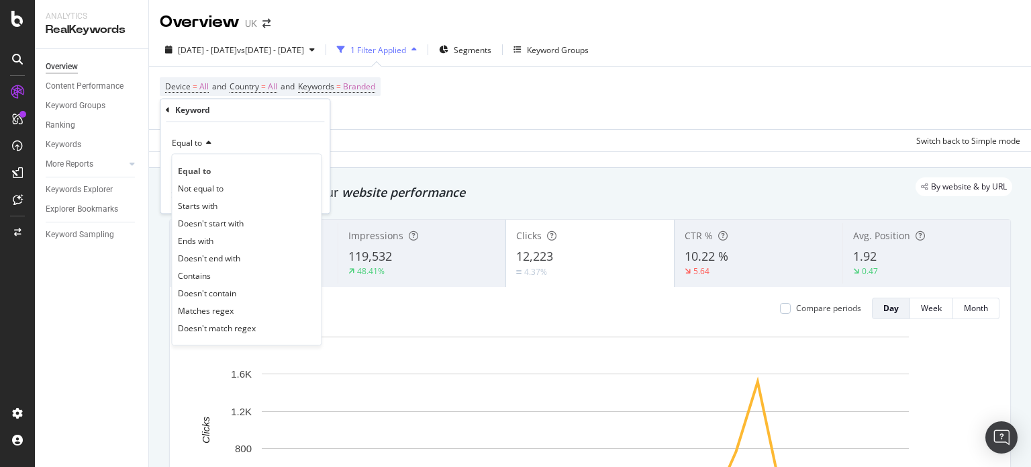
click at [238, 137] on div "Equal to" at bounding box center [245, 143] width 148 height 21
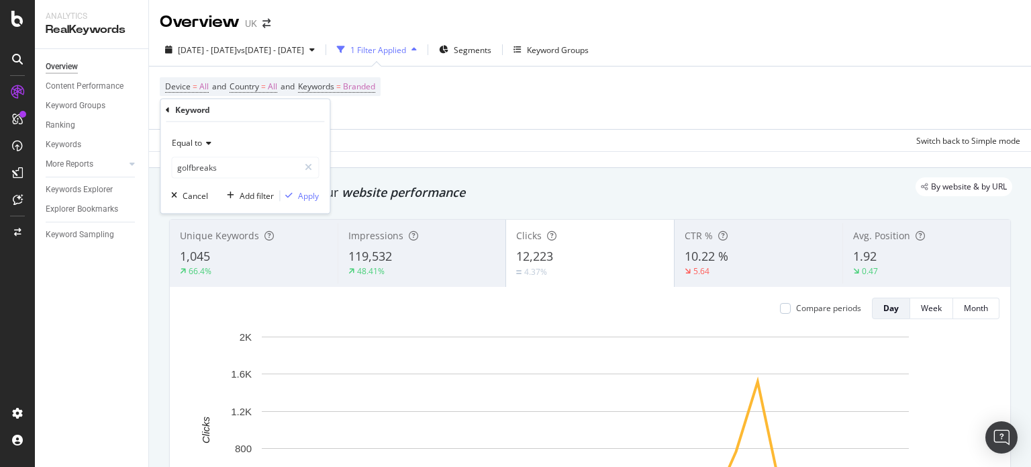
click at [311, 202] on div "Equal to golfbreaks golfbreaks Cancel Add filter Apply" at bounding box center [244, 167] width 169 height 91
click at [308, 197] on div "Apply" at bounding box center [308, 195] width 21 height 11
